Goal: Navigation & Orientation: Find specific page/section

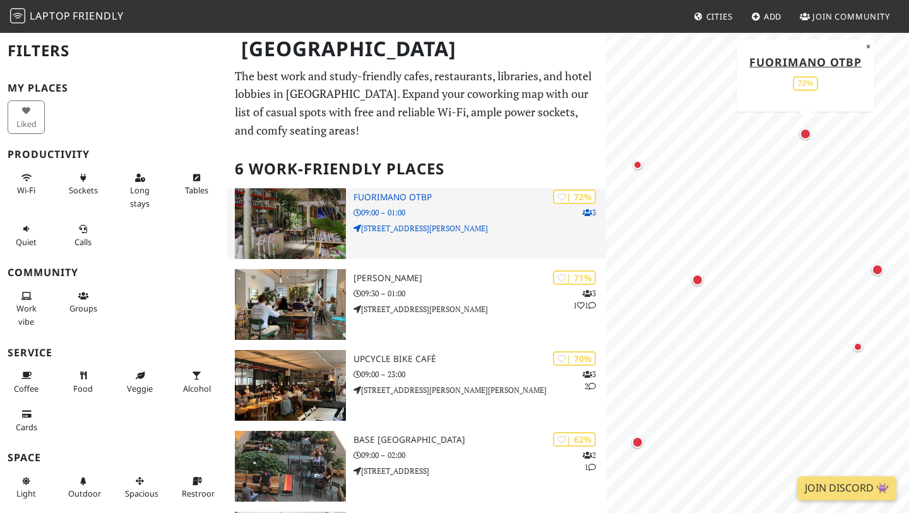
click at [316, 210] on img at bounding box center [290, 223] width 111 height 71
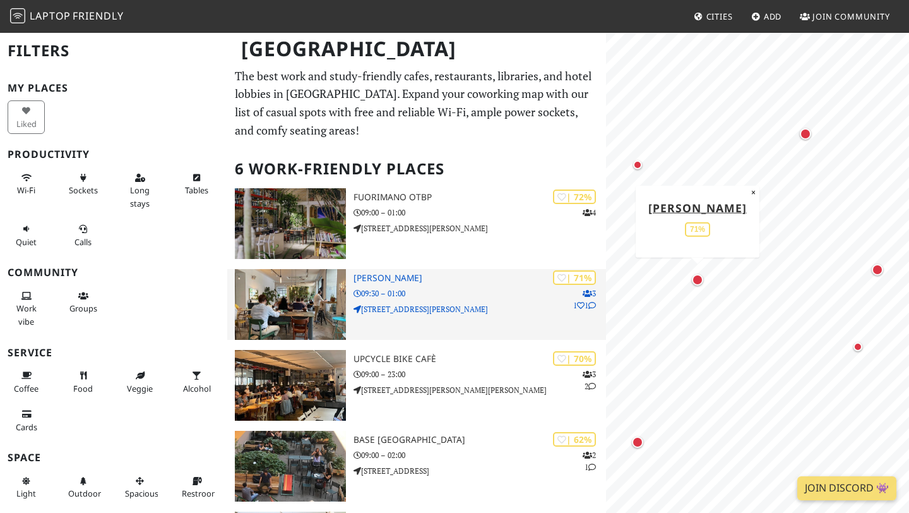
click at [258, 304] on img at bounding box center [290, 304] width 111 height 71
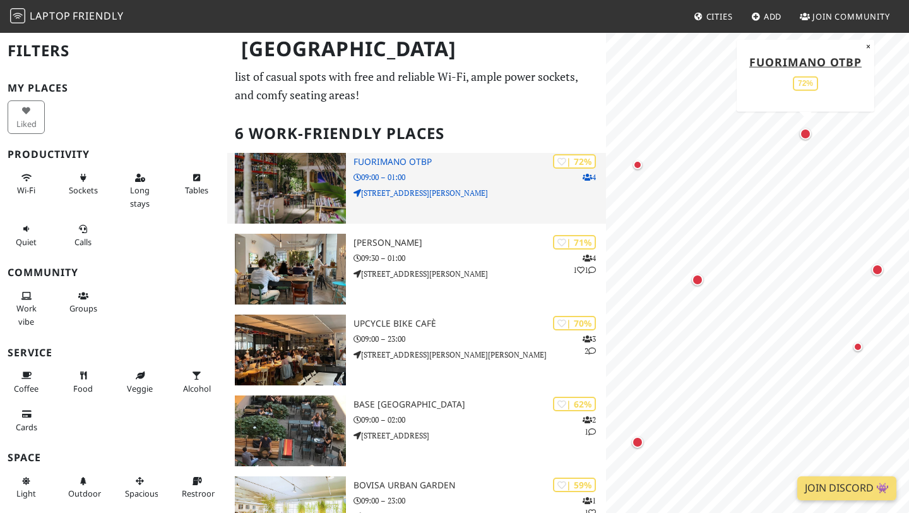
scroll to position [36, 0]
